Goal: Task Accomplishment & Management: Manage account settings

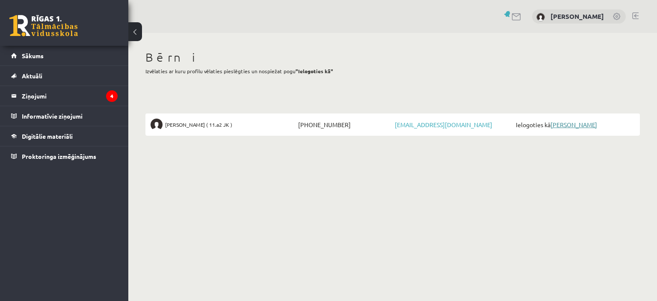
click at [560, 125] on link "[PERSON_NAME]" at bounding box center [573, 125] width 47 height 8
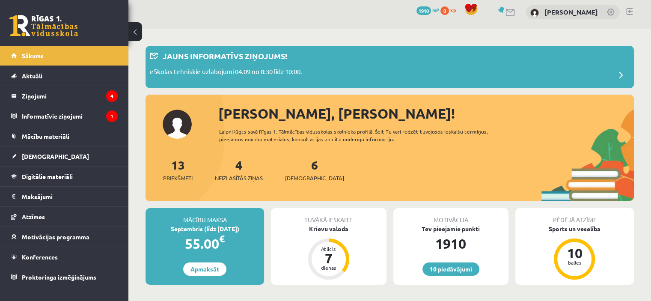
scroll to position [51, 0]
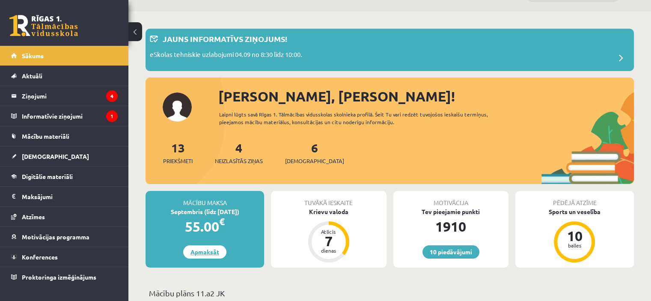
click at [204, 256] on link "Apmaksāt" at bounding box center [204, 251] width 43 height 13
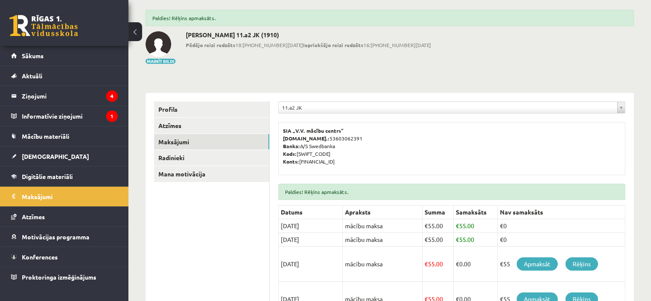
scroll to position [51, 0]
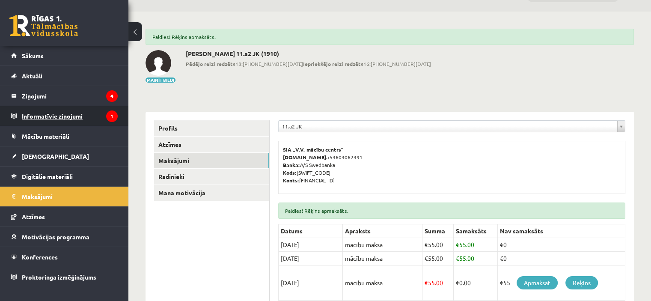
click at [94, 112] on legend "Informatīvie ziņojumi 1" at bounding box center [70, 116] width 96 height 20
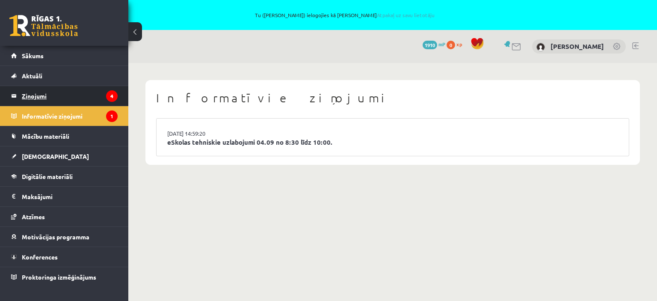
click at [82, 99] on legend "Ziņojumi 4" at bounding box center [70, 96] width 96 height 20
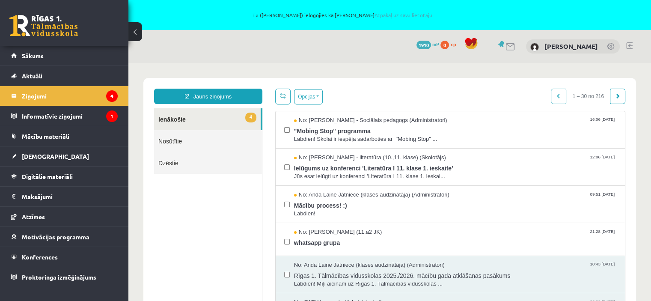
click at [628, 44] on link at bounding box center [629, 45] width 6 height 7
